Goal: Transaction & Acquisition: Purchase product/service

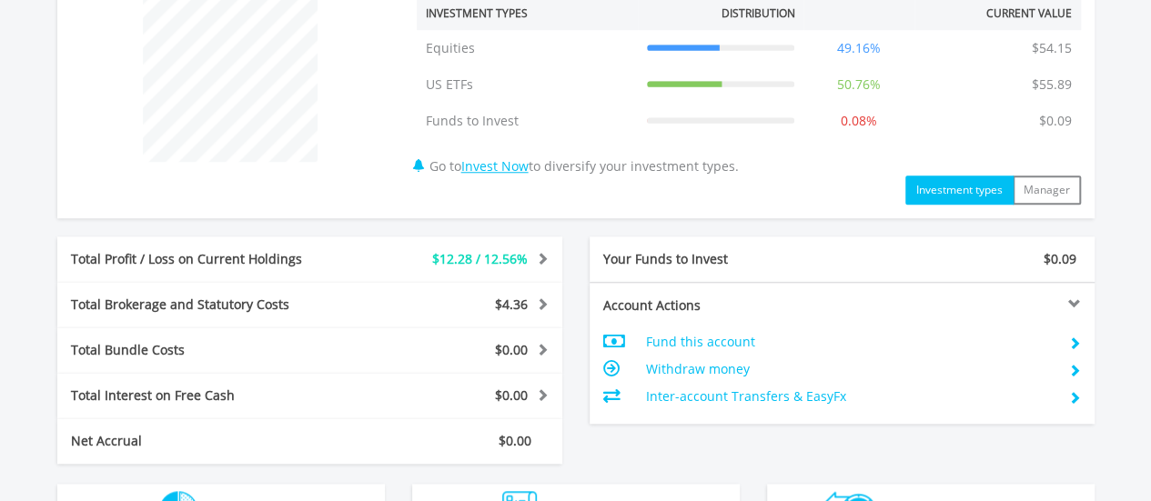
scroll to position [819, 0]
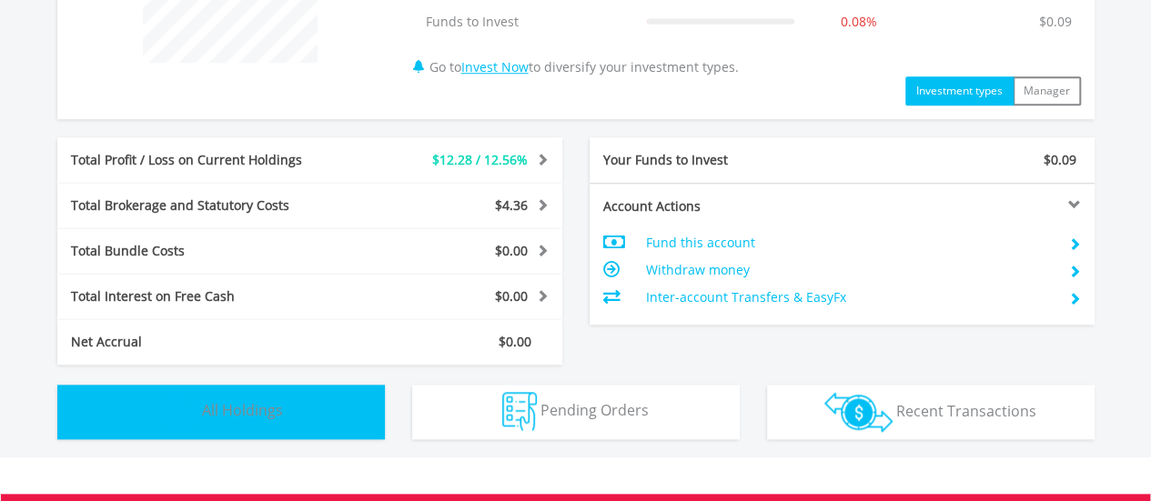
click at [257, 410] on span "All Holdings" at bounding box center [242, 410] width 81 height 20
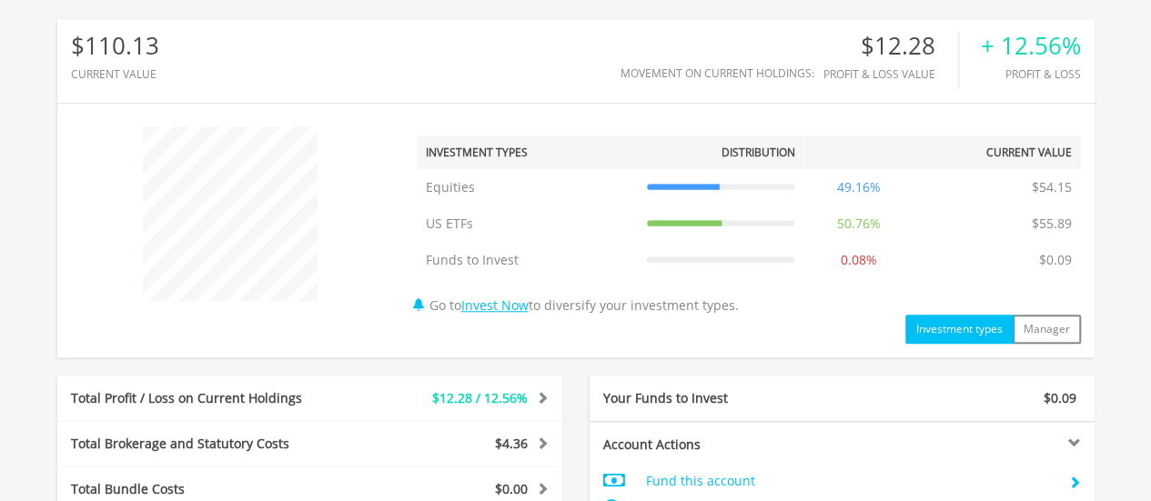
scroll to position [584, 0]
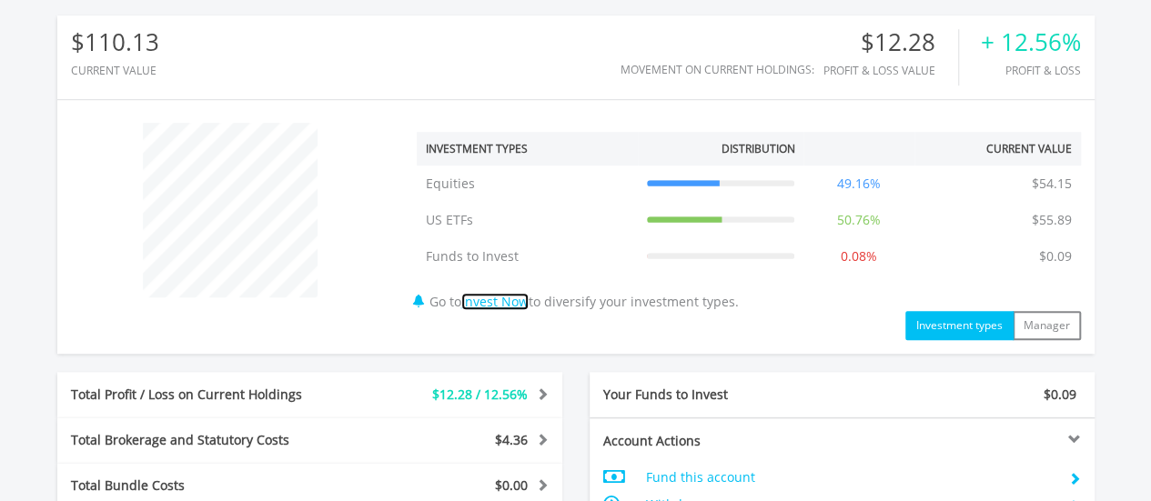
click at [517, 301] on link "Invest Now" at bounding box center [494, 301] width 67 height 17
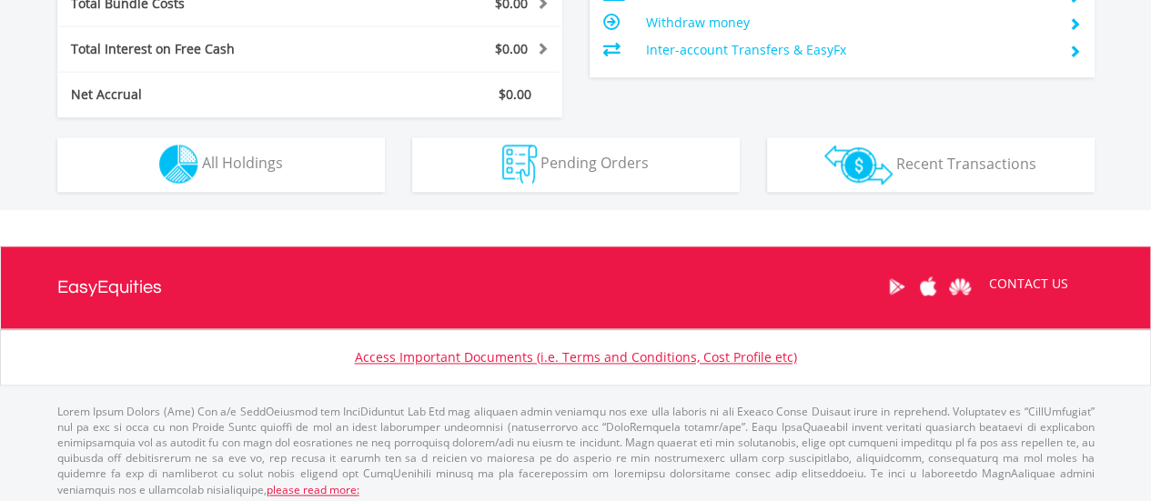
scroll to position [175, 346]
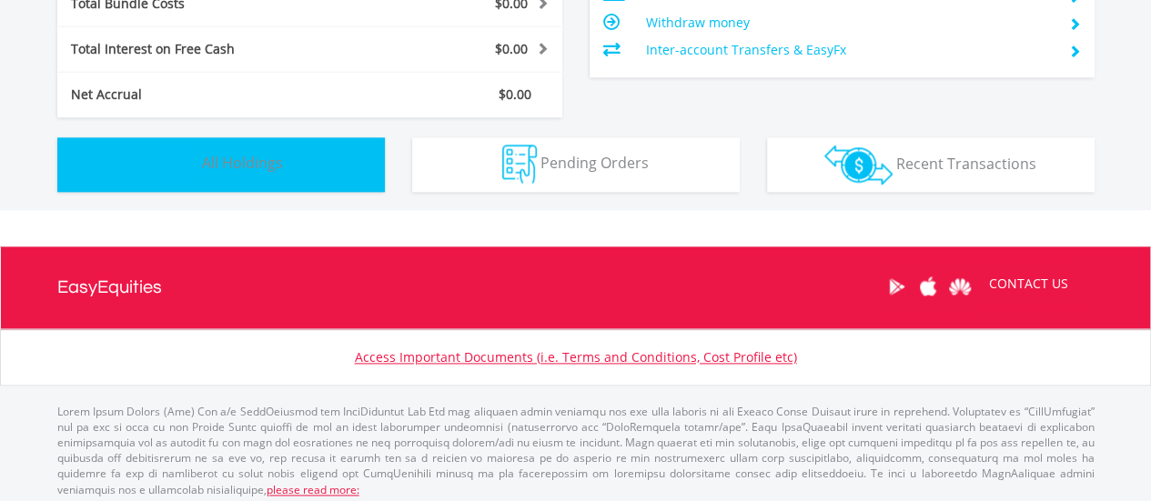
click at [257, 168] on span "All Holdings" at bounding box center [242, 163] width 81 height 20
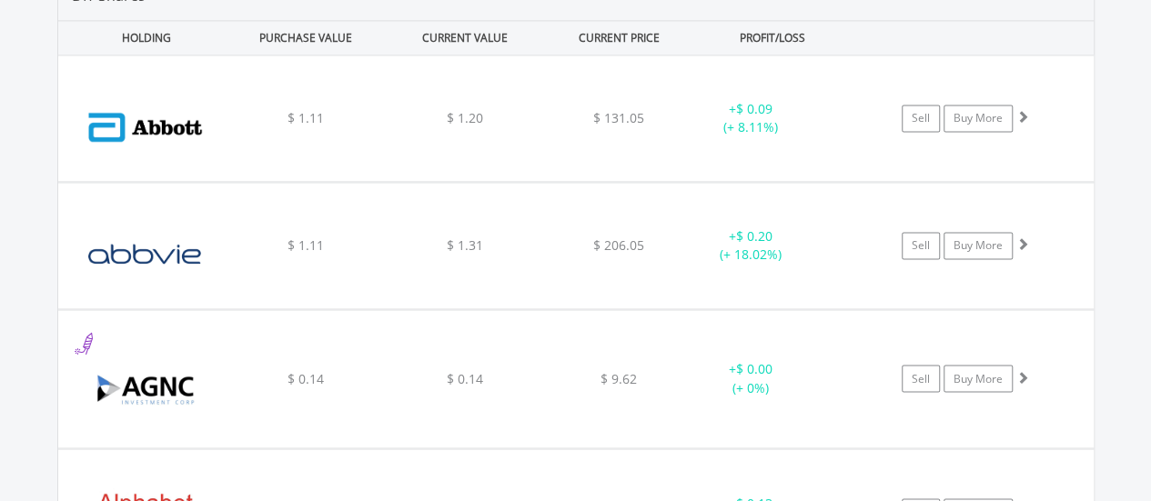
scroll to position [0, 0]
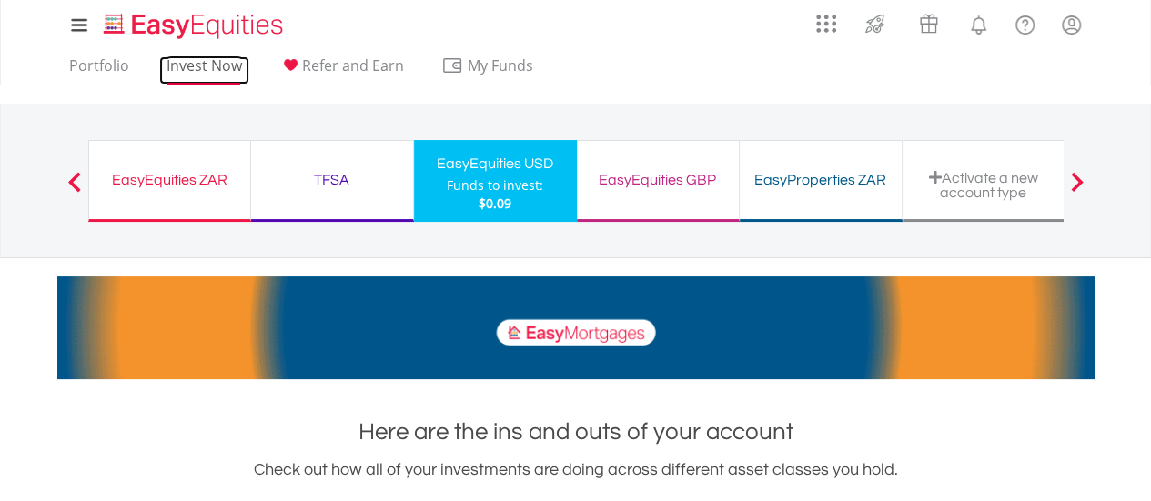
click at [202, 68] on link "Invest Now" at bounding box center [204, 70] width 90 height 28
